Goal: Find specific page/section: Find specific page/section

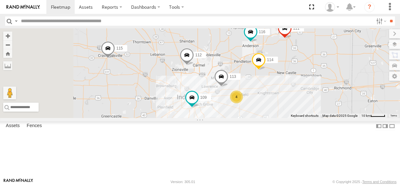
drag, startPoint x: 339, startPoint y: 117, endPoint x: 334, endPoint y: 117, distance: 4.8
click at [334, 117] on div "114 116 4 115 109 111 112 113" at bounding box center [200, 73] width 400 height 90
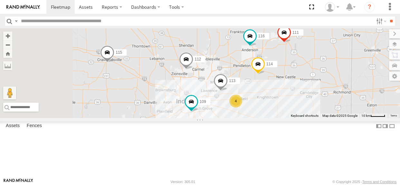
drag, startPoint x: 245, startPoint y: 97, endPoint x: 244, endPoint y: 102, distance: 5.6
click at [244, 102] on div "114 116 4 115 109 111 112 113" at bounding box center [200, 73] width 400 height 90
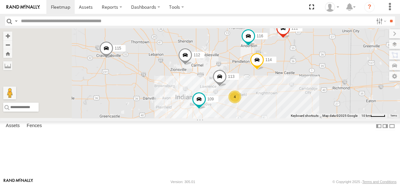
drag, startPoint x: 244, startPoint y: 102, endPoint x: 237, endPoint y: 103, distance: 6.8
click at [237, 103] on div "114 116 4 115 109 111 112 113" at bounding box center [200, 73] width 400 height 90
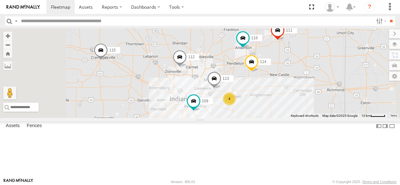
drag, startPoint x: 225, startPoint y: 90, endPoint x: 218, endPoint y: 93, distance: 6.9
click at [218, 93] on div "114 116 4 115 109 111 112 113" at bounding box center [200, 73] width 400 height 90
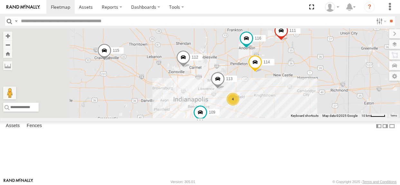
drag, startPoint x: 231, startPoint y: 102, endPoint x: 236, endPoint y: 102, distance: 4.5
click at [236, 102] on div "114 116 4 115 109 111 112 113" at bounding box center [200, 73] width 400 height 90
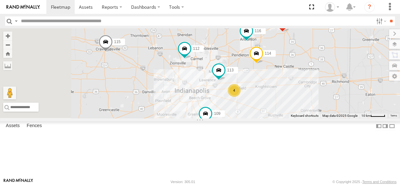
drag, startPoint x: 280, startPoint y: 99, endPoint x: 273, endPoint y: 104, distance: 8.3
click at [273, 104] on div "114 116 4 115 109 111 112 113" at bounding box center [200, 73] width 400 height 90
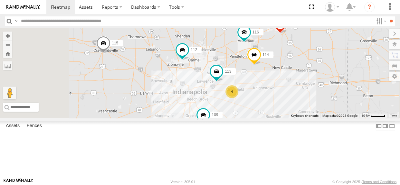
drag, startPoint x: 273, startPoint y: 104, endPoint x: 270, endPoint y: 106, distance: 3.5
click at [270, 106] on div "114 116 4 115 109 111 112 113" at bounding box center [200, 73] width 400 height 90
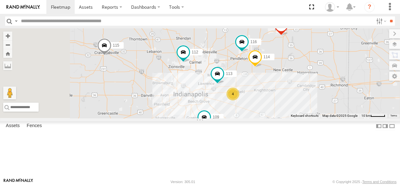
click at [198, 60] on div "114 116 4 115 109 111 112 113" at bounding box center [200, 73] width 400 height 90
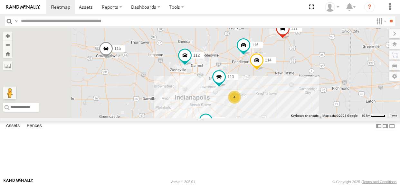
drag, startPoint x: 225, startPoint y: 90, endPoint x: 226, endPoint y: 94, distance: 4.2
click at [226, 94] on div "114 116 4 115 109 111 112 113" at bounding box center [200, 73] width 400 height 90
click at [239, 105] on div "114 116 4 115 109 111 112 113" at bounding box center [200, 73] width 400 height 90
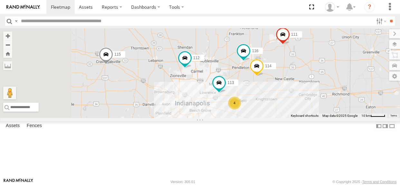
drag, startPoint x: 247, startPoint y: 81, endPoint x: 247, endPoint y: 86, distance: 5.8
click at [247, 86] on div "114 116 4 115 109 111 112 113" at bounding box center [200, 73] width 400 height 90
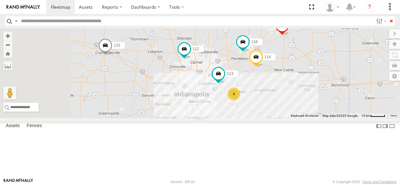
drag, startPoint x: 268, startPoint y: 71, endPoint x: 267, endPoint y: 62, distance: 9.7
click at [267, 62] on div "114 116 4 115 109 111 112 113" at bounding box center [200, 73] width 400 height 90
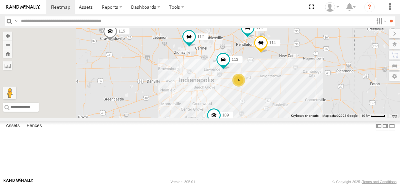
click at [243, 83] on div "114 116 4 115 109 111 112 113" at bounding box center [200, 73] width 400 height 90
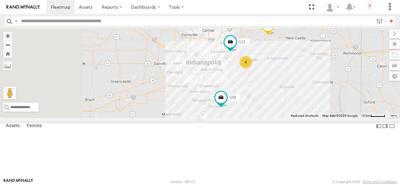
drag, startPoint x: 225, startPoint y: 137, endPoint x: 235, endPoint y: 120, distance: 20.4
click at [237, 114] on div "114 116 4 115 109 111 112 113" at bounding box center [200, 73] width 400 height 90
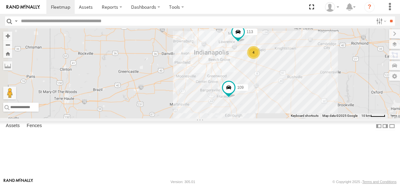
drag, startPoint x: 221, startPoint y: 142, endPoint x: 241, endPoint y: 106, distance: 41.5
click at [241, 107] on div "114 116 4 115 109 111 112 113" at bounding box center [200, 73] width 400 height 90
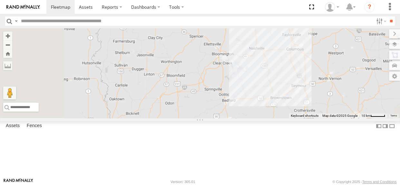
drag, startPoint x: 245, startPoint y: 103, endPoint x: 252, endPoint y: 100, distance: 7.6
click at [252, 100] on div "114 116 4 115 109 111 112 113" at bounding box center [200, 73] width 400 height 90
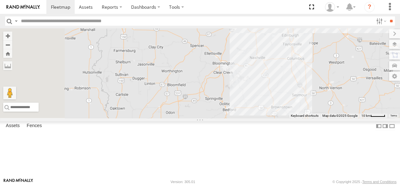
drag, startPoint x: 251, startPoint y: 100, endPoint x: 252, endPoint y: 113, distance: 12.9
click at [252, 113] on div "114 116 4 115 109 111 112 113" at bounding box center [200, 73] width 400 height 90
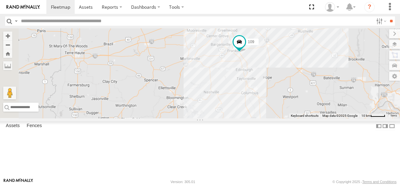
drag, startPoint x: 261, startPoint y: 100, endPoint x: 214, endPoint y: 133, distance: 57.2
click at [214, 118] on div "114 116 4 115 109 111 112 113" at bounding box center [200, 73] width 400 height 90
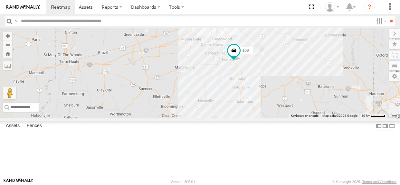
drag, startPoint x: 281, startPoint y: 104, endPoint x: 275, endPoint y: 115, distance: 11.8
click at [275, 115] on div "114 116 4 115 109 111 112 113" at bounding box center [200, 73] width 400 height 90
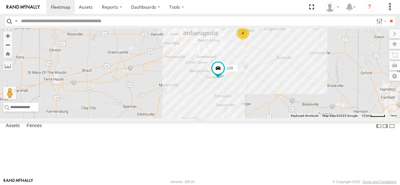
drag, startPoint x: 334, startPoint y: 102, endPoint x: 314, endPoint y: 126, distance: 32.1
click at [314, 118] on div "114 116 4 115 109 111 112 113" at bounding box center [200, 73] width 400 height 90
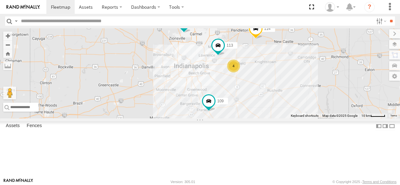
drag, startPoint x: 340, startPoint y: 84, endPoint x: 343, endPoint y: 114, distance: 29.8
click at [343, 114] on div "114 116 4 115 109 111 112 113" at bounding box center [200, 73] width 400 height 90
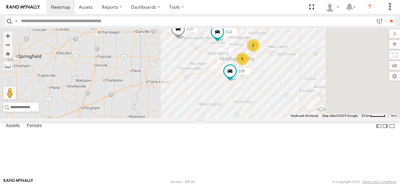
drag, startPoint x: 356, startPoint y: 115, endPoint x: 345, endPoint y: 96, distance: 21.8
click at [345, 96] on div "115 109 111 112 2 5" at bounding box center [200, 73] width 400 height 90
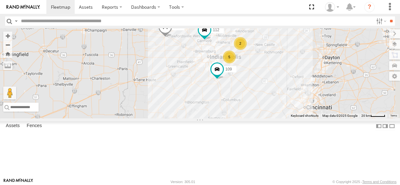
drag, startPoint x: 347, startPoint y: 96, endPoint x: 333, endPoint y: 94, distance: 13.7
click at [333, 94] on div "115 109 111 112 2 5" at bounding box center [200, 73] width 400 height 90
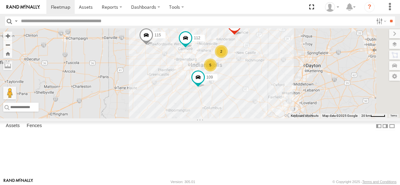
drag, startPoint x: 292, startPoint y: 123, endPoint x: 273, endPoint y: 132, distance: 21.2
click at [273, 118] on div "115 109 111 112 2 5" at bounding box center [200, 73] width 400 height 90
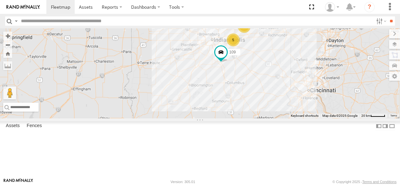
drag, startPoint x: 271, startPoint y: 128, endPoint x: 295, endPoint y: 103, distance: 34.7
click at [295, 103] on div "115 109 111 112 2 5" at bounding box center [200, 73] width 400 height 90
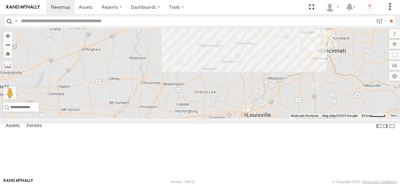
drag, startPoint x: 235, startPoint y: 160, endPoint x: 246, endPoint y: 119, distance: 41.8
click at [246, 118] on div "115 109 111 112 2 5" at bounding box center [200, 73] width 400 height 90
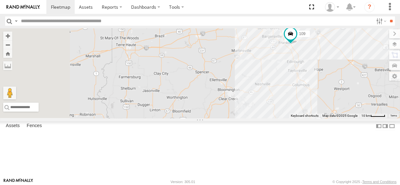
drag, startPoint x: 258, startPoint y: 93, endPoint x: 252, endPoint y: 182, distance: 88.9
click at [252, 182] on body at bounding box center [200, 92] width 400 height 185
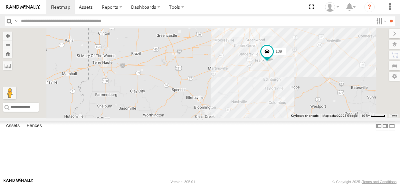
drag, startPoint x: 271, startPoint y: 128, endPoint x: 248, endPoint y: 145, distance: 28.8
click at [248, 118] on div "115 109 111 112 4 113" at bounding box center [200, 73] width 400 height 90
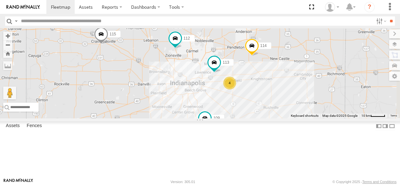
drag, startPoint x: 330, startPoint y: 112, endPoint x: 268, endPoint y: 178, distance: 91.5
click at [268, 179] on body at bounding box center [200, 92] width 400 height 185
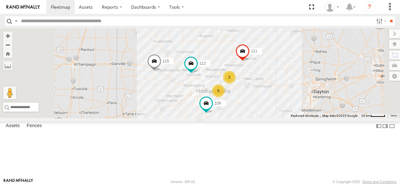
drag, startPoint x: 303, startPoint y: 149, endPoint x: 313, endPoint y: 126, distance: 25.1
click at [313, 118] on div "115 109 111 112 2 5" at bounding box center [200, 73] width 400 height 90
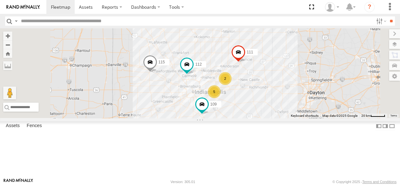
drag, startPoint x: 302, startPoint y: 90, endPoint x: 297, endPoint y: 91, distance: 4.9
click at [297, 91] on div "115 109 111 112 2 5" at bounding box center [200, 73] width 400 height 90
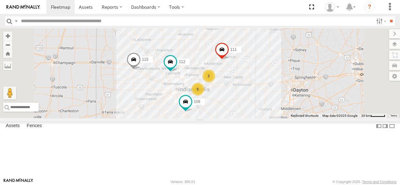
drag, startPoint x: 296, startPoint y: 90, endPoint x: 276, endPoint y: 87, distance: 20.2
click at [276, 87] on div "115 109 111 112 2 5" at bounding box center [200, 73] width 400 height 90
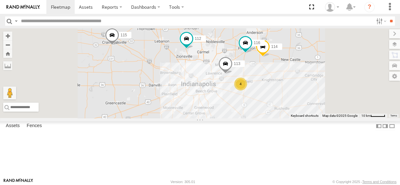
drag, startPoint x: 243, startPoint y: 81, endPoint x: 244, endPoint y: 90, distance: 9.1
click at [244, 90] on div "115 109 111 112 114 116 4 113" at bounding box center [200, 73] width 400 height 90
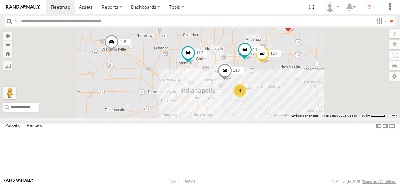
drag, startPoint x: 334, startPoint y: 121, endPoint x: 334, endPoint y: 128, distance: 7.4
click at [334, 118] on div "115 109 111 112 114 116 4 113" at bounding box center [200, 73] width 400 height 90
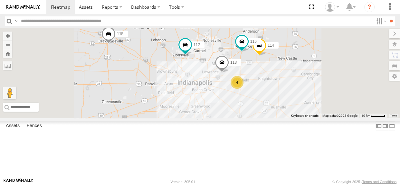
drag, startPoint x: 337, startPoint y: 128, endPoint x: 334, endPoint y: 119, distance: 9.2
click at [334, 118] on div "115 109 111 112 114 116 4 113" at bounding box center [200, 73] width 400 height 90
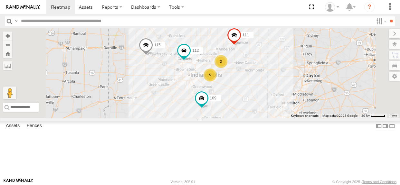
drag, startPoint x: 262, startPoint y: 100, endPoint x: 251, endPoint y: 103, distance: 11.5
click at [251, 103] on div "115 109 111 112 2 5" at bounding box center [200, 73] width 400 height 90
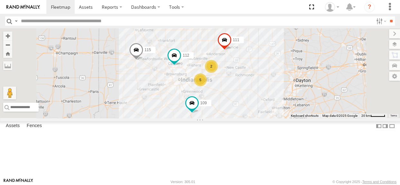
drag, startPoint x: 251, startPoint y: 104, endPoint x: 241, endPoint y: 109, distance: 11.5
click at [241, 109] on div "115 109 111 112 2 5" at bounding box center [200, 73] width 400 height 90
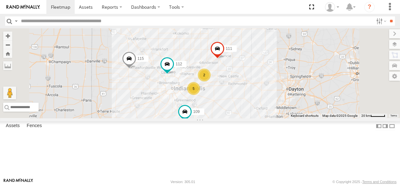
drag, startPoint x: 243, startPoint y: 101, endPoint x: 235, endPoint y: 110, distance: 11.9
click at [235, 110] on div "115 109 111 112 2 5" at bounding box center [200, 73] width 400 height 90
click at [225, 59] on span at bounding box center [218, 50] width 14 height 17
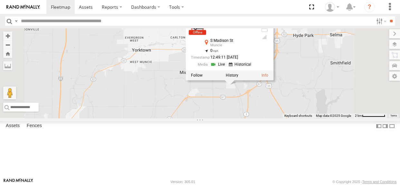
drag, startPoint x: 319, startPoint y: 94, endPoint x: 305, endPoint y: 120, distance: 29.1
click at [305, 118] on div "115 109 111 112 111 All Assets [STREET_ADDRESS] 40.15209 , -85.38668 0 12:49:11…" at bounding box center [200, 73] width 400 height 90
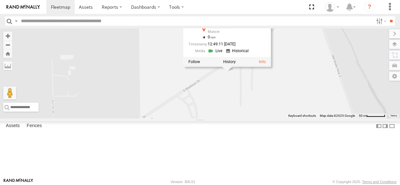
drag, startPoint x: 330, startPoint y: 102, endPoint x: 298, endPoint y: 138, distance: 48.7
click at [298, 118] on div "115 109 111 112 111 All Assets [STREET_ADDRESS] 40.15209 , -85.38668 0 12:49:11…" at bounding box center [200, 73] width 400 height 90
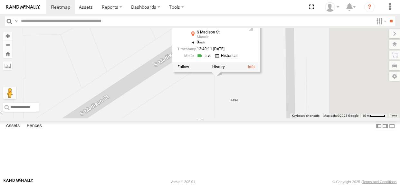
click at [353, 76] on div "115 109 111 112 111 All Assets [STREET_ADDRESS] 40.15209 , -85.38668 0 12:49:11…" at bounding box center [200, 73] width 400 height 90
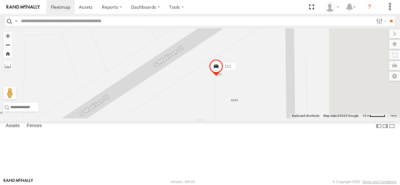
click at [12, 55] on button "Zoom Home" at bounding box center [7, 53] width 9 height 9
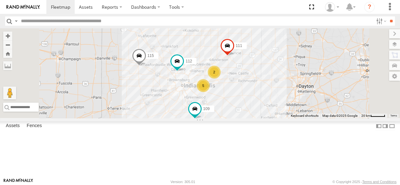
drag, startPoint x: 279, startPoint y: 94, endPoint x: 262, endPoint y: 108, distance: 22.4
click at [262, 108] on div "111 2 5 115 109 112" at bounding box center [200, 73] width 400 height 90
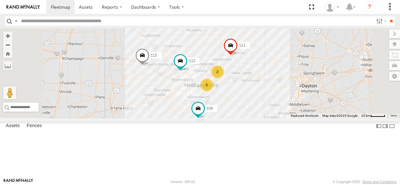
drag, startPoint x: 286, startPoint y: 84, endPoint x: 290, endPoint y: 84, distance: 3.9
click at [290, 84] on div "111 2 5 115 109 112" at bounding box center [200, 73] width 400 height 90
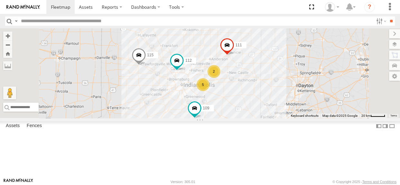
drag, startPoint x: 289, startPoint y: 86, endPoint x: 285, endPoint y: 85, distance: 4.2
click at [285, 85] on div "111 2 5 115 109 112" at bounding box center [200, 73] width 400 height 90
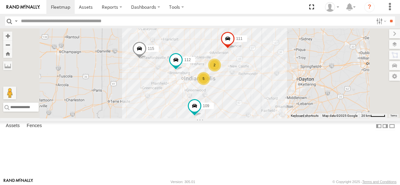
drag, startPoint x: 331, startPoint y: 103, endPoint x: 314, endPoint y: 114, distance: 20.4
click at [314, 114] on div "2 5 115 109 111 112" at bounding box center [200, 73] width 400 height 90
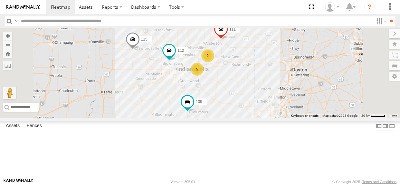
drag, startPoint x: 257, startPoint y: 65, endPoint x: 250, endPoint y: 55, distance: 12.3
click at [250, 55] on div "2 5 115 109 111 112" at bounding box center [200, 73] width 400 height 90
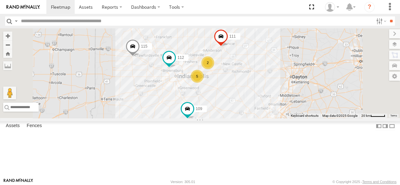
drag, startPoint x: 252, startPoint y: 66, endPoint x: 252, endPoint y: 74, distance: 7.7
click at [252, 74] on div "2 5 115 109 111 112" at bounding box center [200, 73] width 400 height 90
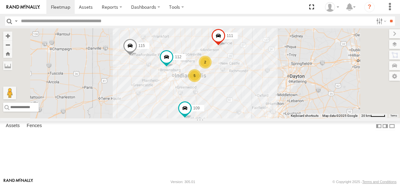
drag, startPoint x: 238, startPoint y: 106, endPoint x: 234, endPoint y: 105, distance: 3.5
click at [234, 105] on div "2 5 115 109 111 112" at bounding box center [200, 73] width 400 height 90
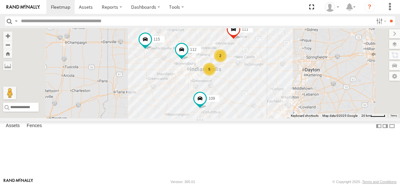
drag, startPoint x: 314, startPoint y: 119, endPoint x: 303, endPoint y: 119, distance: 11.6
click at [303, 118] on div "2 5 115 109 111 112" at bounding box center [200, 73] width 400 height 90
click at [301, 114] on div "2 5 115 109 111 112" at bounding box center [200, 73] width 400 height 90
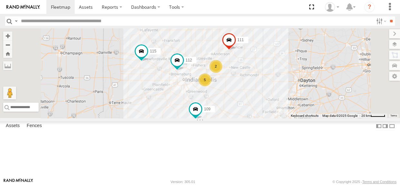
drag, startPoint x: 265, startPoint y: 66, endPoint x: 261, endPoint y: 78, distance: 12.3
click at [261, 78] on div "2 5 115 109 111 112" at bounding box center [200, 73] width 400 height 90
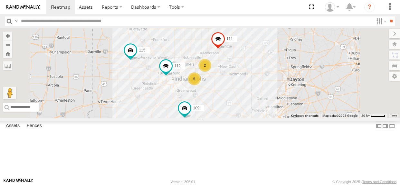
drag, startPoint x: 301, startPoint y: 114, endPoint x: 289, endPoint y: 113, distance: 11.6
click at [289, 113] on div "2 5 115 109 111 112" at bounding box center [200, 73] width 400 height 90
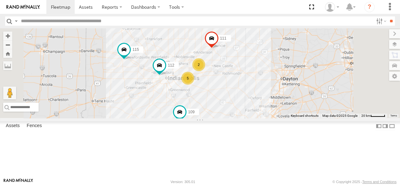
drag, startPoint x: 248, startPoint y: 132, endPoint x: 241, endPoint y: 131, distance: 7.2
click at [241, 118] on div "2 5 115 109 111 112" at bounding box center [200, 73] width 400 height 90
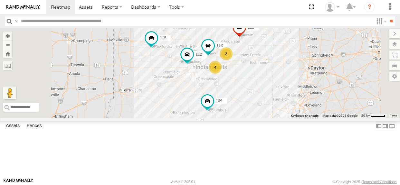
drag, startPoint x: 245, startPoint y: 94, endPoint x: 239, endPoint y: 96, distance: 5.6
click at [239, 96] on div "2 4 115 109 111 112 113" at bounding box center [200, 73] width 400 height 90
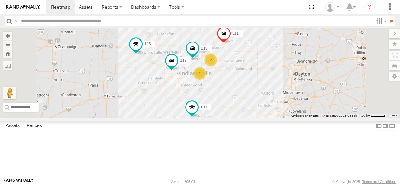
drag, startPoint x: 310, startPoint y: 108, endPoint x: 295, endPoint y: 114, distance: 16.9
click at [295, 114] on div "2 4 115 109 111 112 113" at bounding box center [200, 73] width 400 height 90
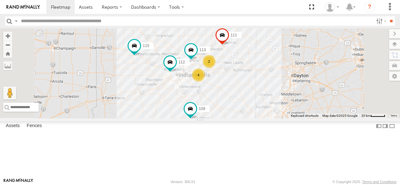
click at [308, 114] on div "2 4 115 109 111 112 113" at bounding box center [200, 73] width 400 height 90
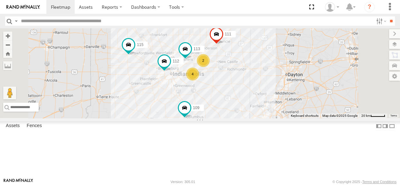
drag, startPoint x: 309, startPoint y: 112, endPoint x: 302, endPoint y: 111, distance: 6.5
click at [302, 111] on div "2 4 115 109 111 112 113" at bounding box center [200, 73] width 400 height 90
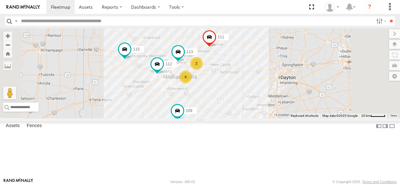
drag, startPoint x: 303, startPoint y: 110, endPoint x: 295, endPoint y: 113, distance: 8.3
click at [295, 113] on div "2 4 115 109 111 112 113" at bounding box center [200, 73] width 400 height 90
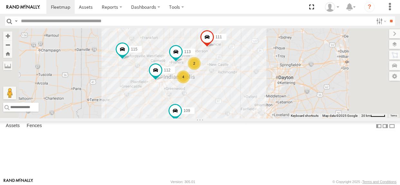
drag, startPoint x: 297, startPoint y: 113, endPoint x: 293, endPoint y: 113, distance: 3.5
click at [293, 113] on div "2 4 115 109 111 112 113" at bounding box center [200, 73] width 400 height 90
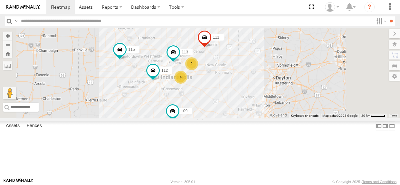
click at [290, 113] on div "2 4 115 109 111 112 113" at bounding box center [200, 73] width 400 height 90
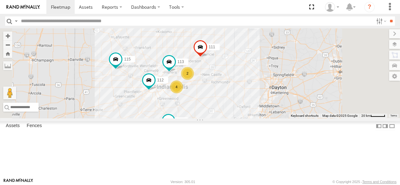
drag, startPoint x: 292, startPoint y: 116, endPoint x: 287, endPoint y: 126, distance: 10.8
click at [287, 118] on div "2 4 115 109 111 112 113" at bounding box center [200, 73] width 400 height 90
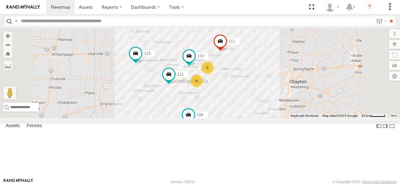
drag, startPoint x: 287, startPoint y: 125, endPoint x: 307, endPoint y: 119, distance: 21.4
click at [307, 118] on div "2 4 115 109 111 112 113" at bounding box center [200, 73] width 400 height 90
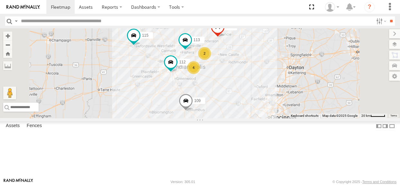
drag, startPoint x: 241, startPoint y: 94, endPoint x: 216, endPoint y: 96, distance: 25.5
click at [216, 96] on div "2 4 115 109 111 112 113" at bounding box center [200, 73] width 400 height 90
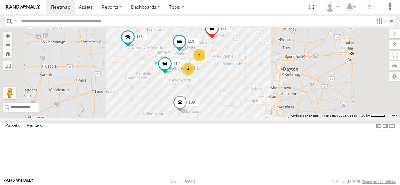
drag, startPoint x: 304, startPoint y: 103, endPoint x: 297, endPoint y: 104, distance: 6.9
click at [297, 104] on div "2 4 115 109 111 112 113" at bounding box center [200, 73] width 400 height 90
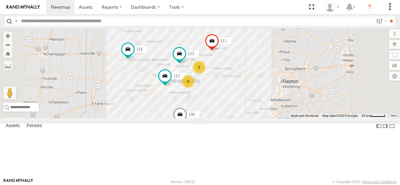
drag, startPoint x: 241, startPoint y: 54, endPoint x: 241, endPoint y: 68, distance: 13.2
click at [241, 68] on div "2 4 115 109 111 112 113" at bounding box center [200, 73] width 400 height 90
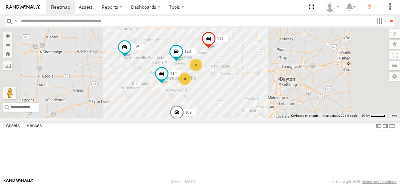
drag, startPoint x: 241, startPoint y: 70, endPoint x: 238, endPoint y: 67, distance: 4.5
click at [238, 67] on div "2 4 115 109 111 112 113" at bounding box center [200, 73] width 400 height 90
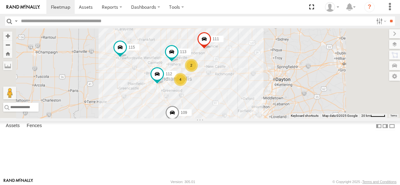
drag, startPoint x: 239, startPoint y: 67, endPoint x: 233, endPoint y: 68, distance: 5.2
click at [233, 68] on div "2 4 115 109 111 112 113" at bounding box center [200, 73] width 400 height 90
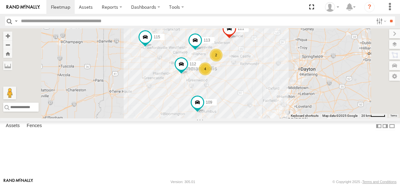
drag, startPoint x: 242, startPoint y: 96, endPoint x: 229, endPoint y: 99, distance: 13.8
click at [229, 99] on div "2 4 115 109 111 112 113" at bounding box center [200, 73] width 400 height 90
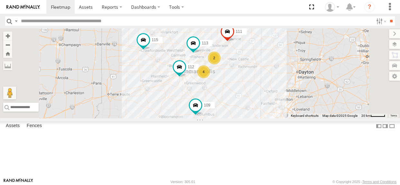
drag, startPoint x: 260, startPoint y: 55, endPoint x: 257, endPoint y: 58, distance: 4.3
click at [257, 58] on div "2 4 115 109 111 112 113" at bounding box center [200, 73] width 400 height 90
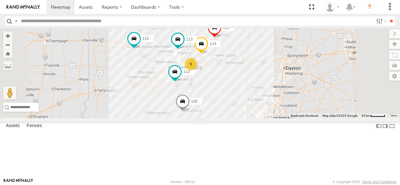
drag, startPoint x: 251, startPoint y: 122, endPoint x: 225, endPoint y: 123, distance: 26.5
click at [225, 118] on div "114 5 115 109 111 112 113" at bounding box center [200, 73] width 400 height 90
click at [280, 57] on div "114 5 115 109 111 112 113" at bounding box center [200, 73] width 400 height 90
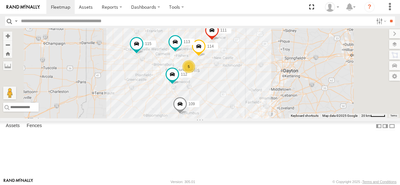
drag, startPoint x: 300, startPoint y: 105, endPoint x: 298, endPoint y: 107, distance: 3.6
click at [298, 107] on div "114 5 115 109 111 112 113" at bounding box center [200, 73] width 400 height 90
